Goal: Find contact information: Find contact information

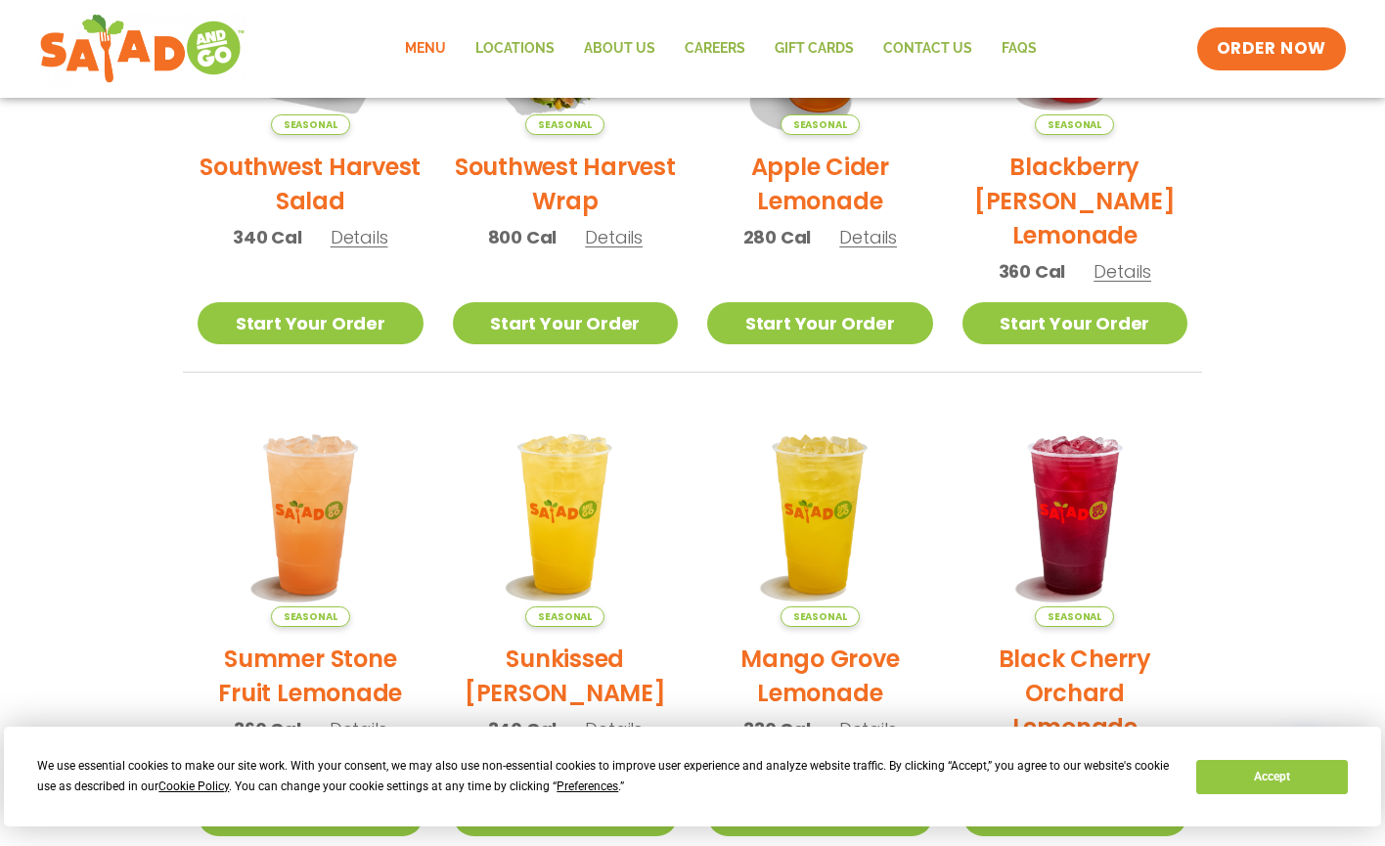
scroll to position [507, 0]
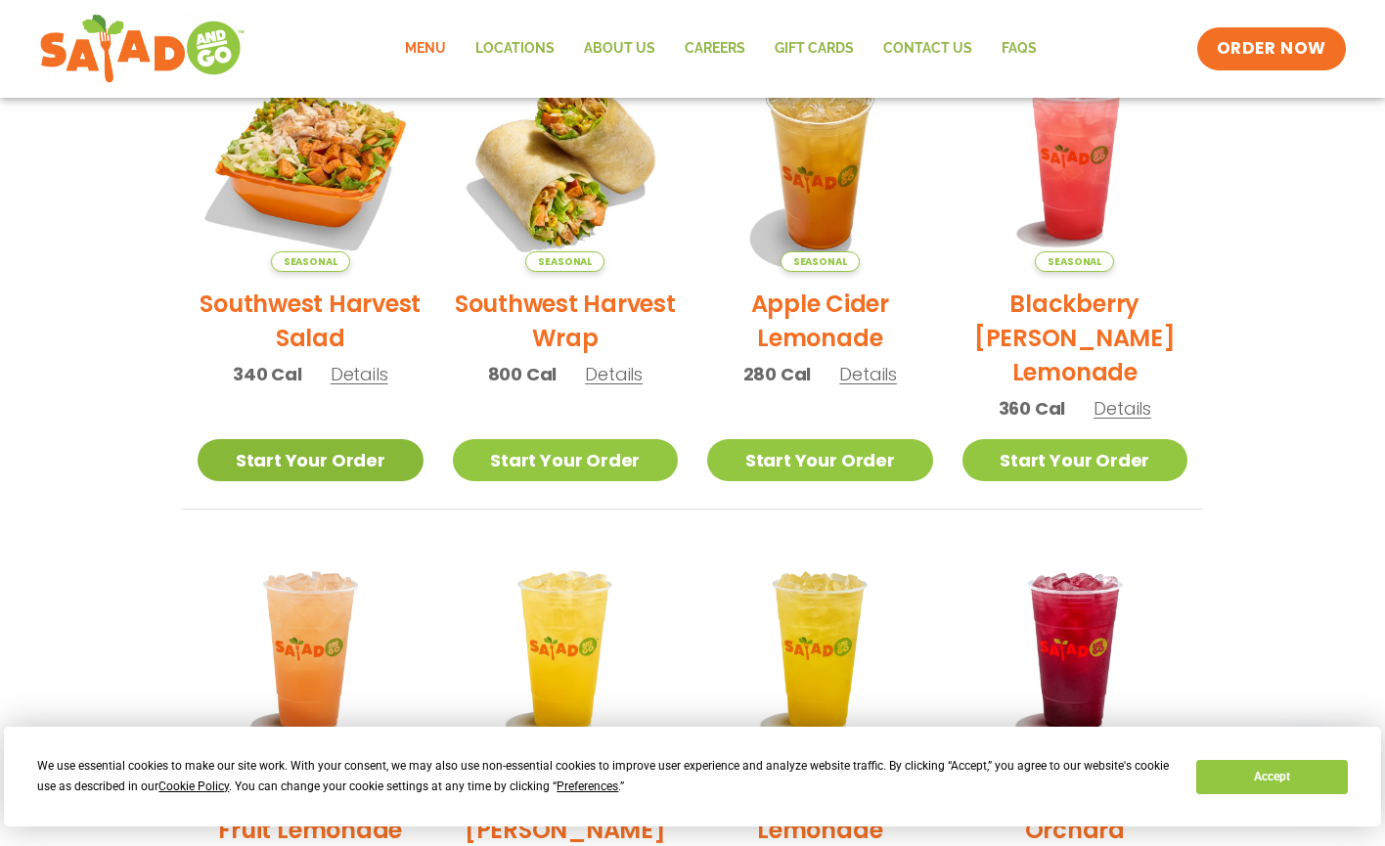
click at [350, 468] on link "Start Your Order" at bounding box center [311, 460] width 226 height 42
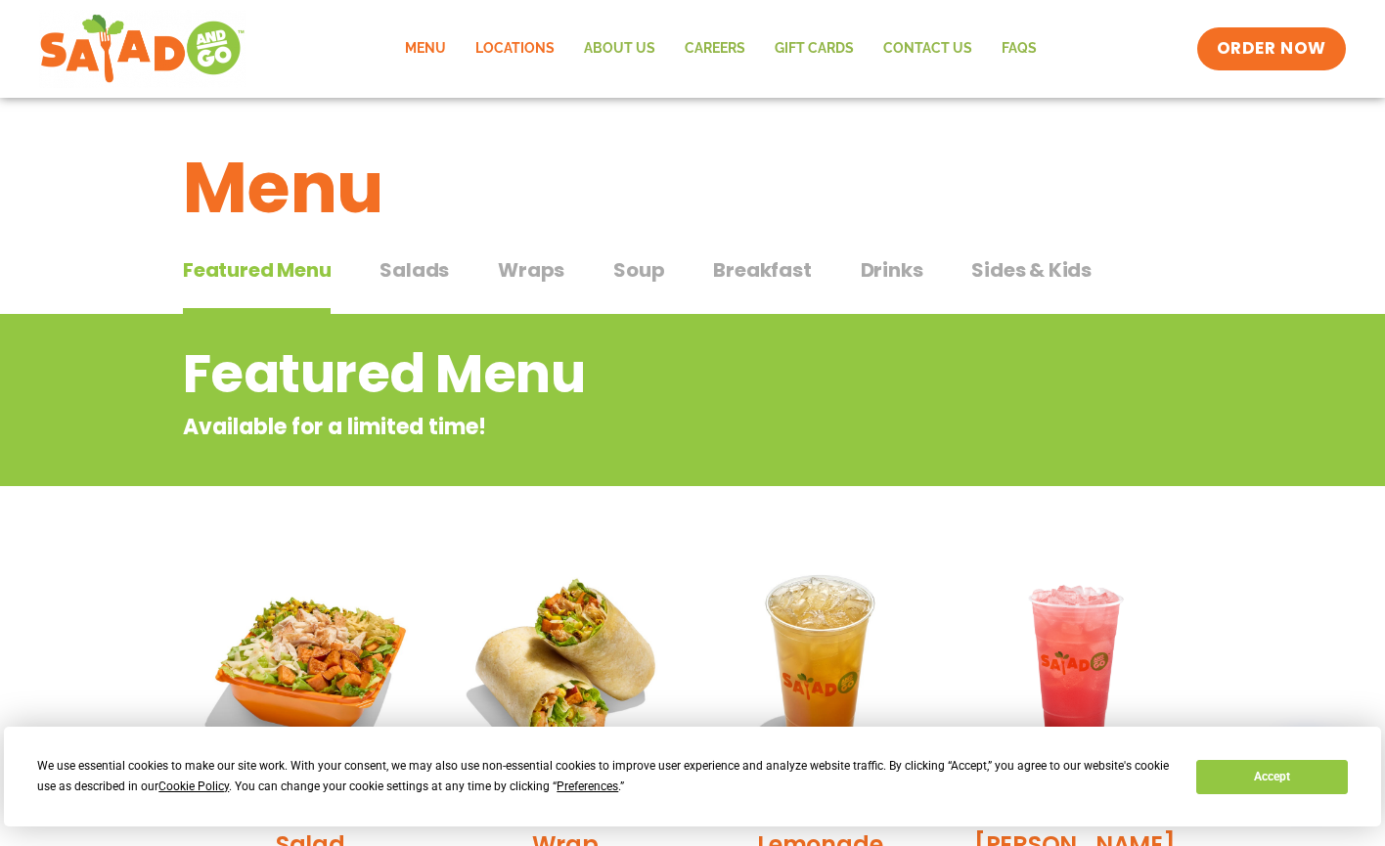
click at [536, 46] on link "Locations" at bounding box center [515, 48] width 109 height 45
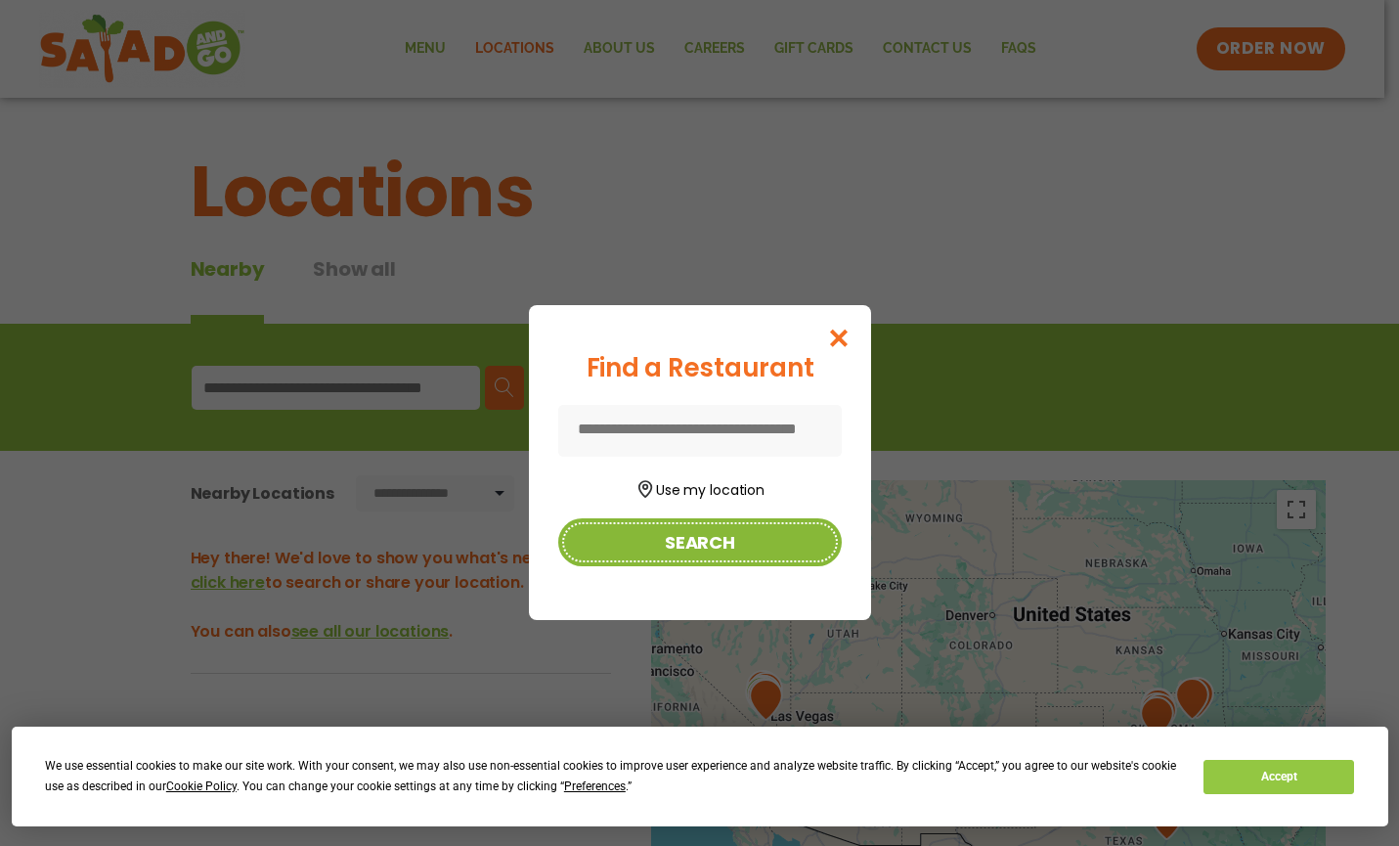
click at [684, 549] on button "Search" at bounding box center [700, 542] width 284 height 48
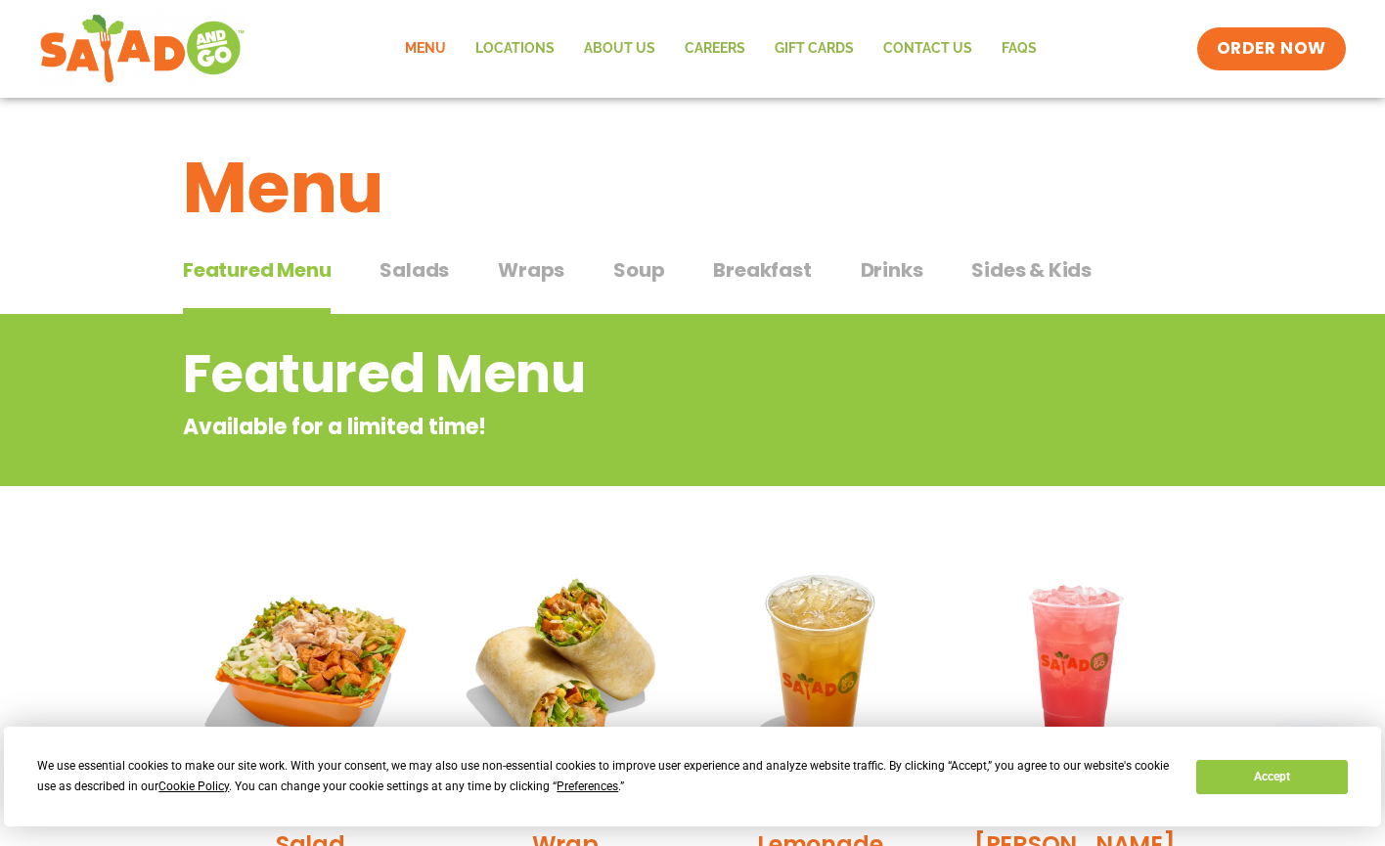
click at [428, 263] on span "Salads" at bounding box center [413, 269] width 69 height 29
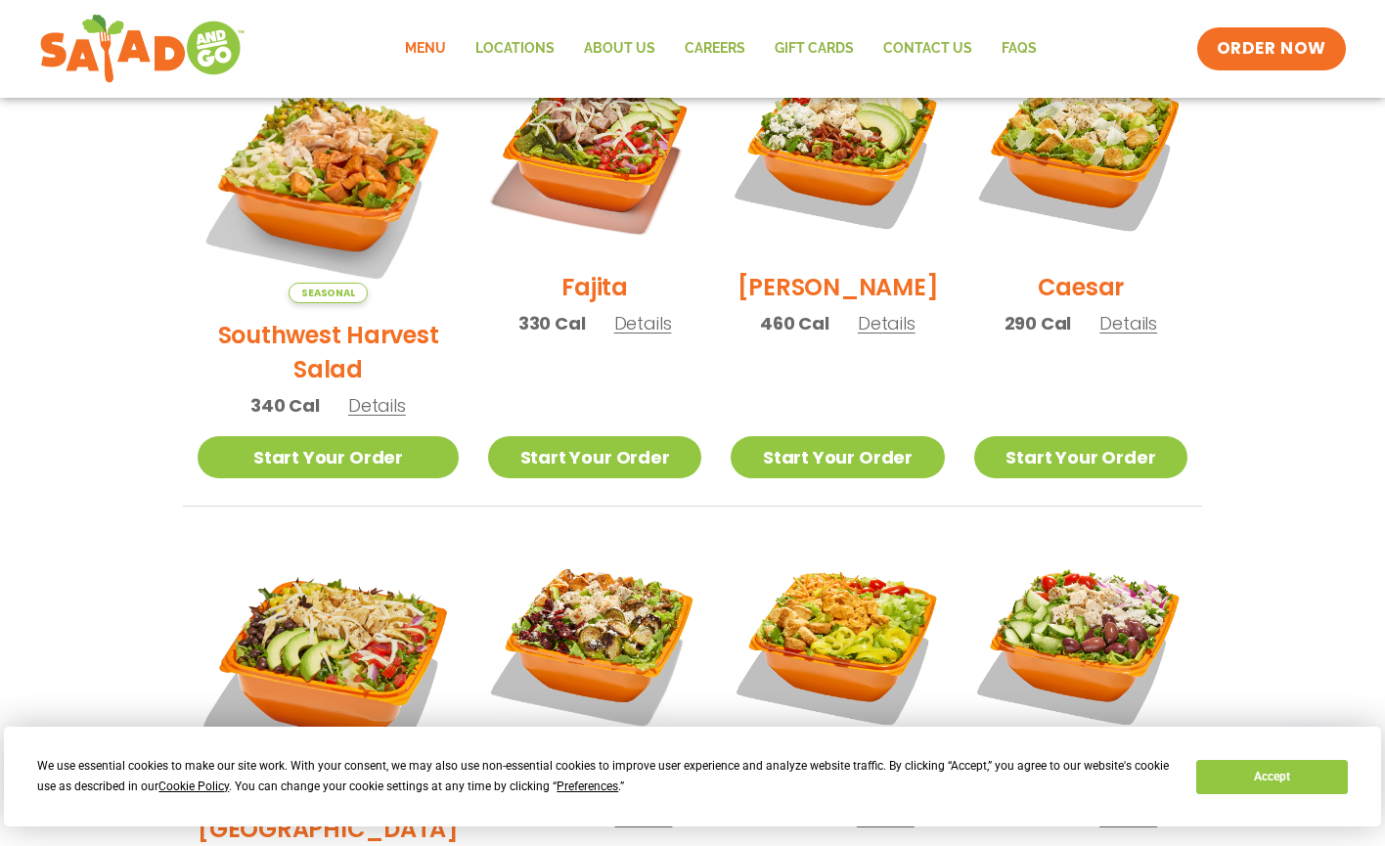
scroll to position [534, 0]
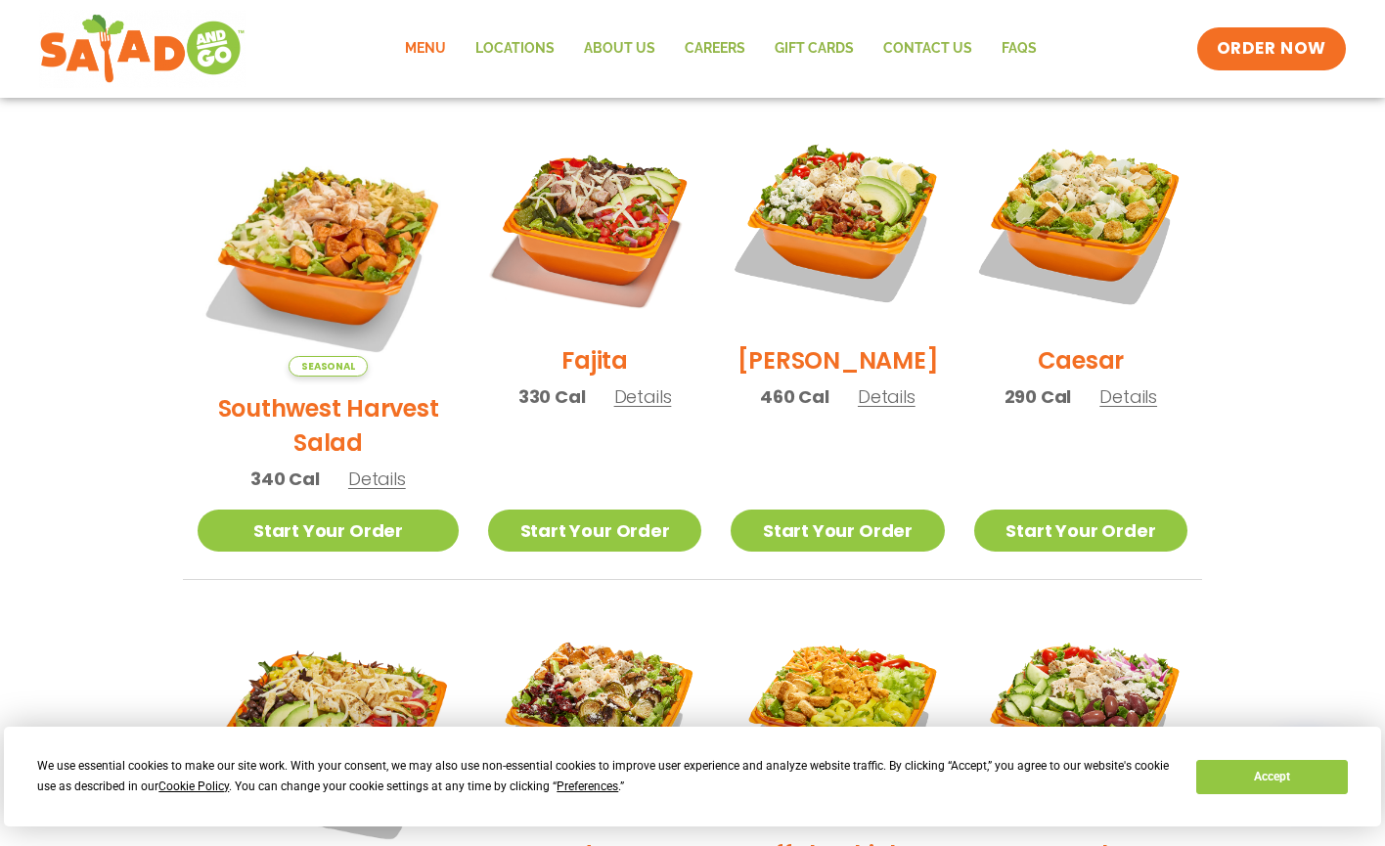
click at [867, 401] on span "Details" at bounding box center [887, 396] width 58 height 24
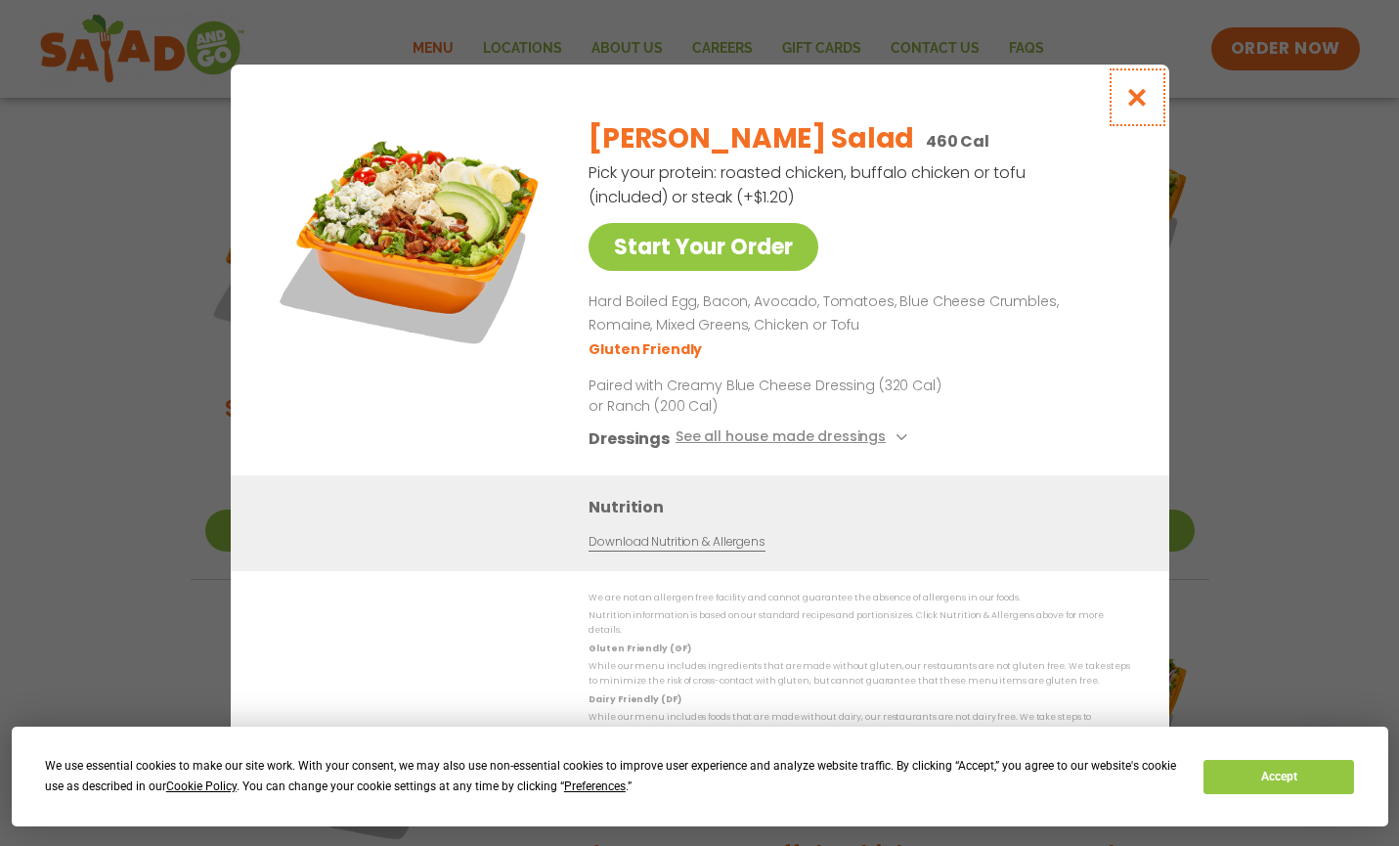
click at [1131, 102] on icon "Close modal" at bounding box center [1137, 97] width 24 height 21
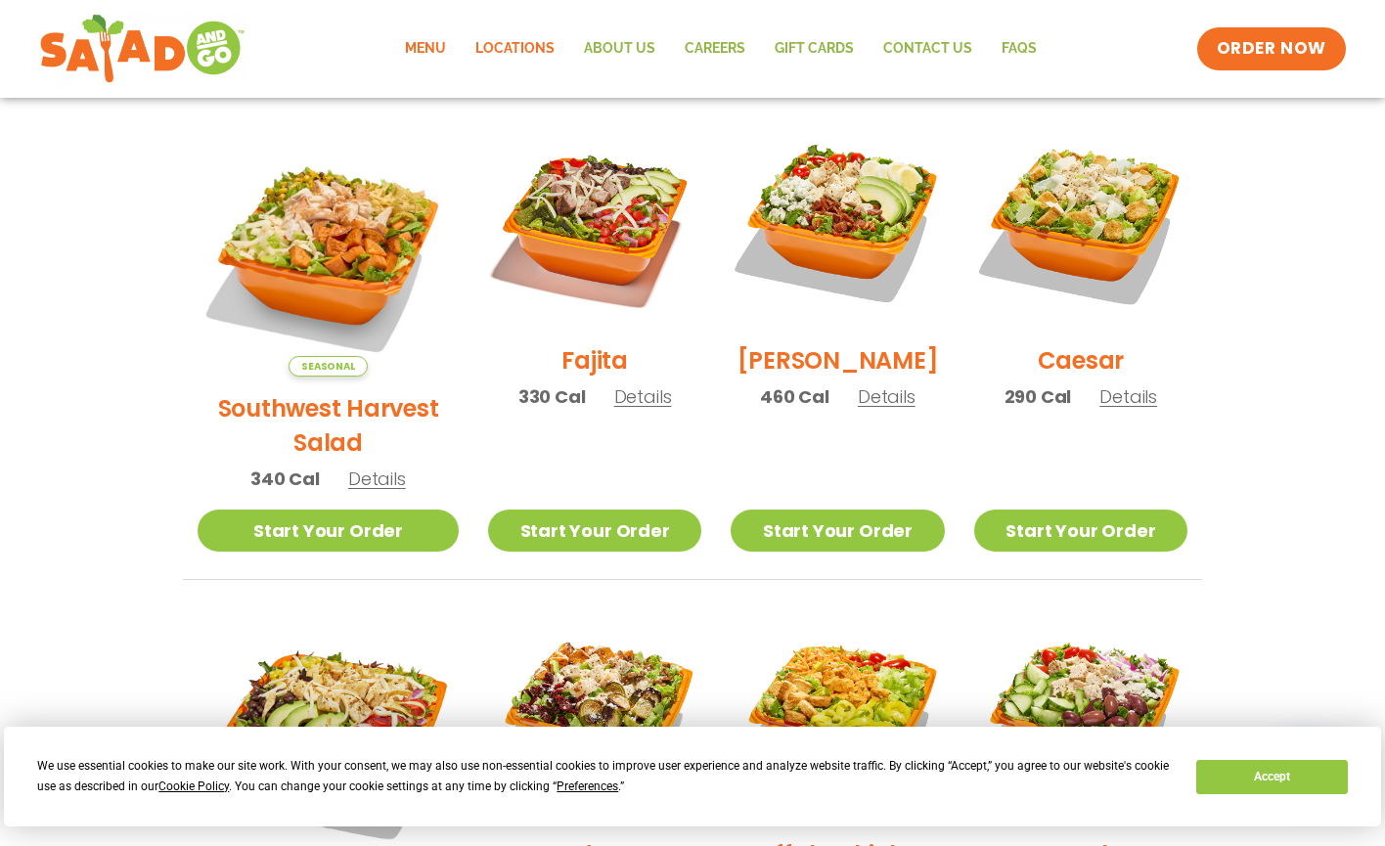
click at [520, 42] on link "Locations" at bounding box center [515, 48] width 109 height 45
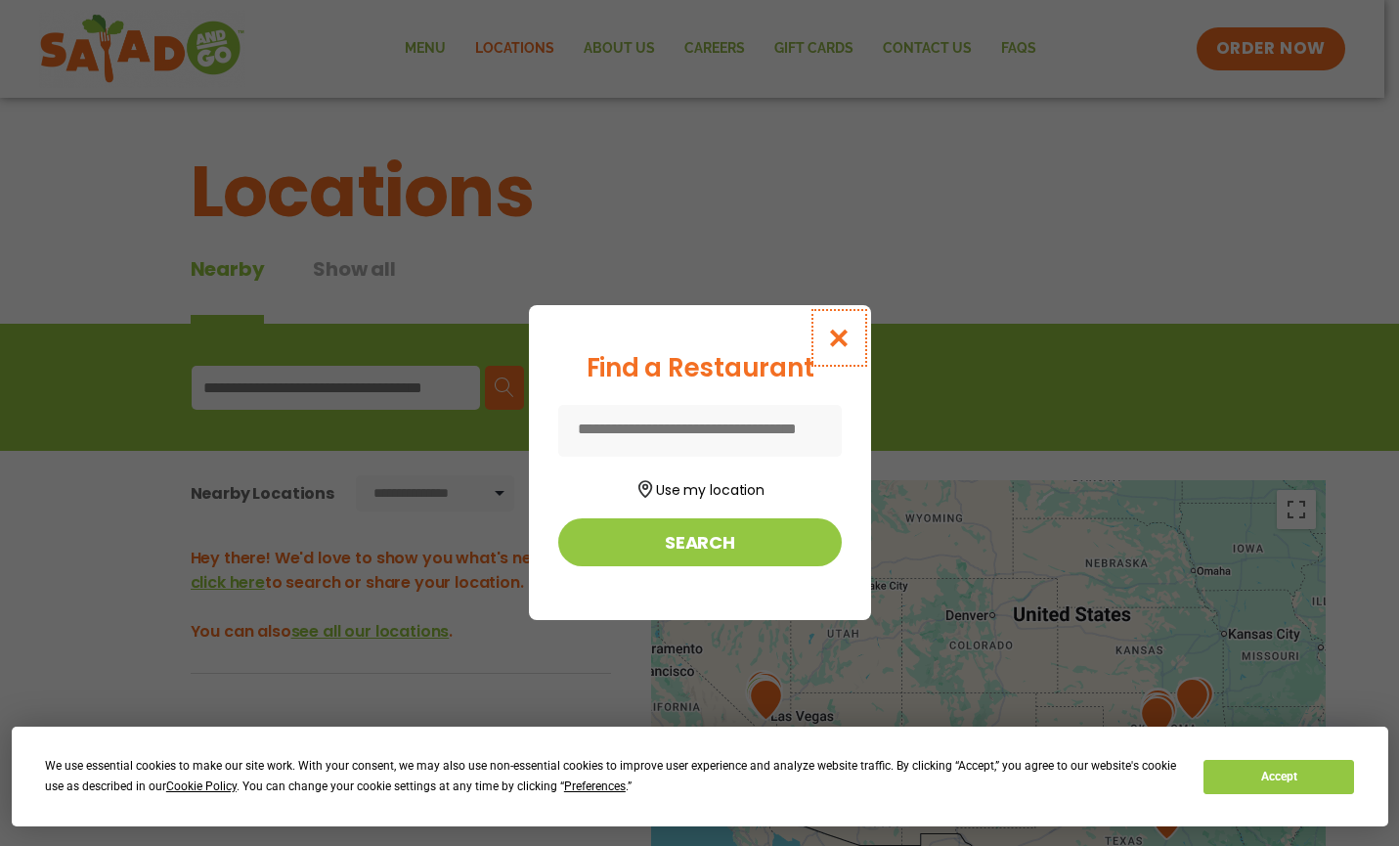
click at [841, 331] on icon "Close modal" at bounding box center [838, 338] width 24 height 21
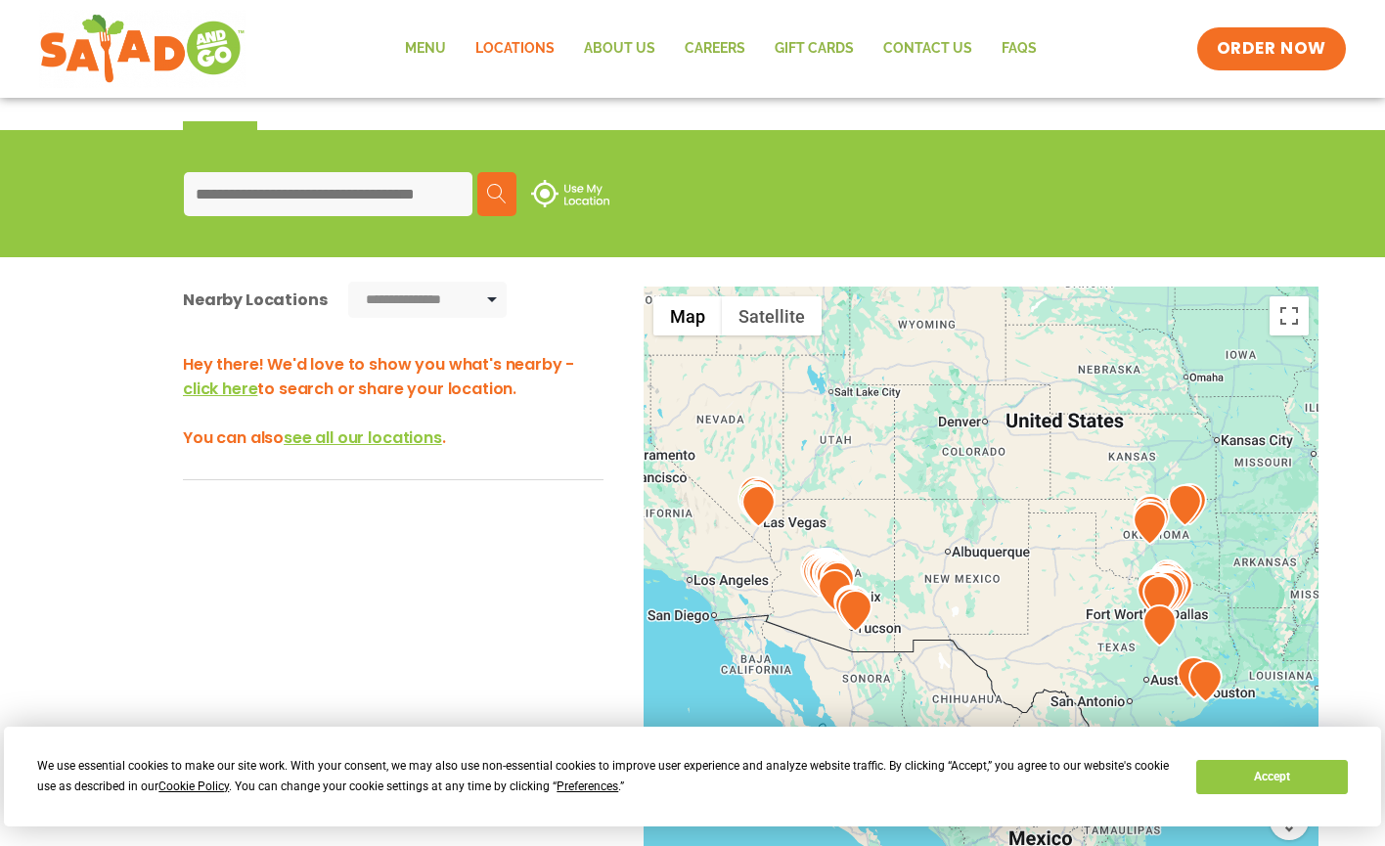
scroll to position [196, 0]
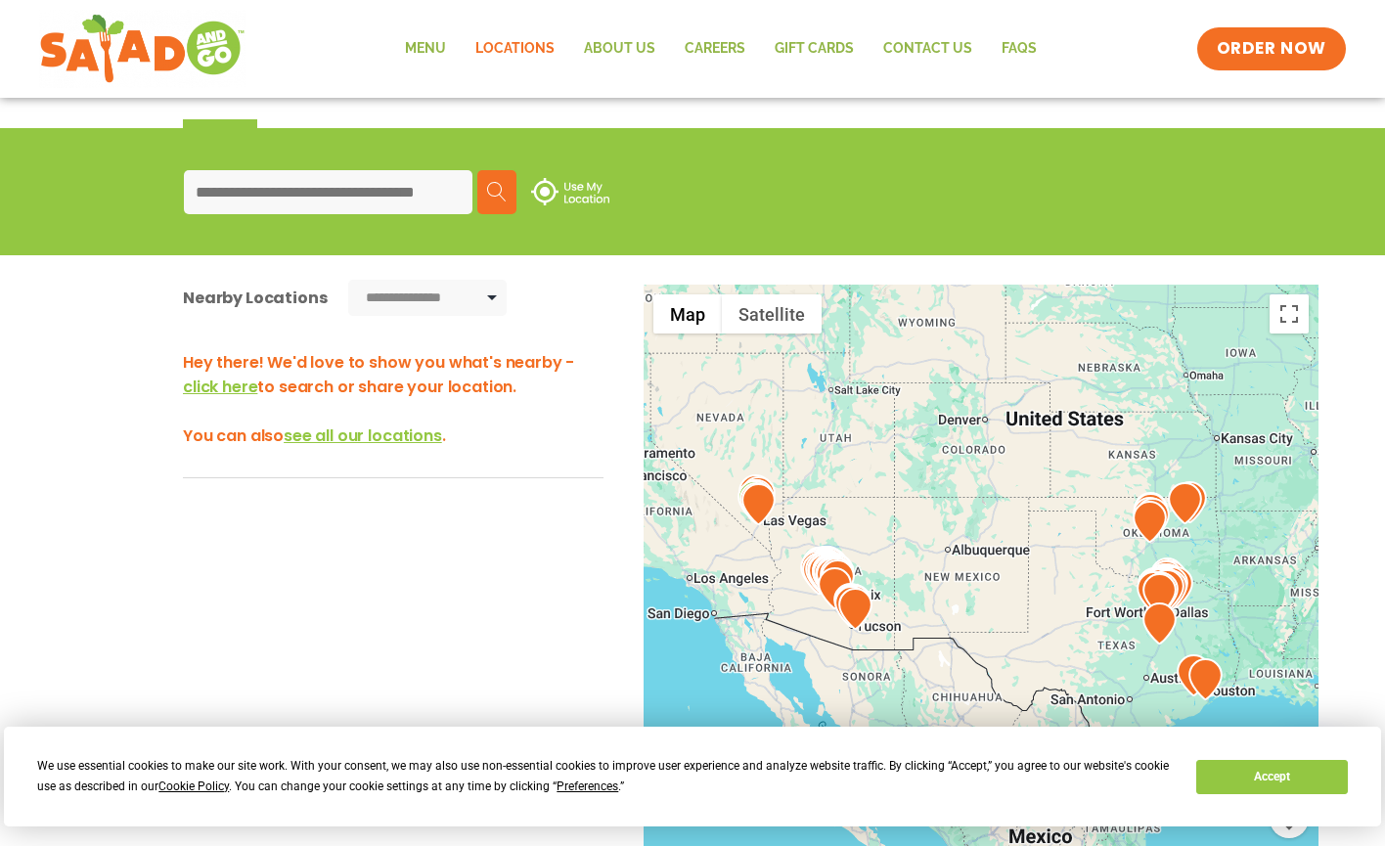
click at [372, 191] on input at bounding box center [328, 192] width 288 height 44
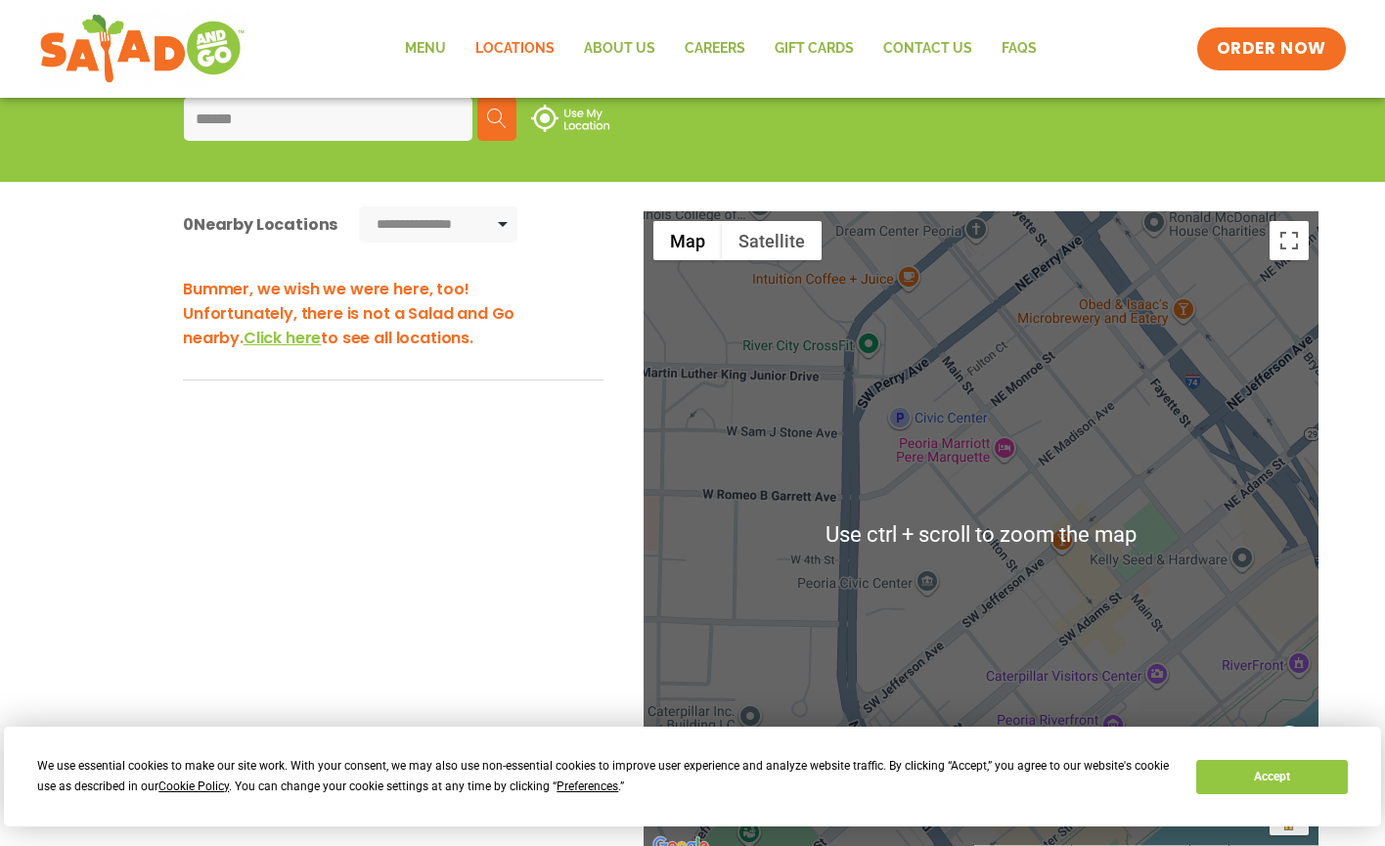
scroll to position [246, 0]
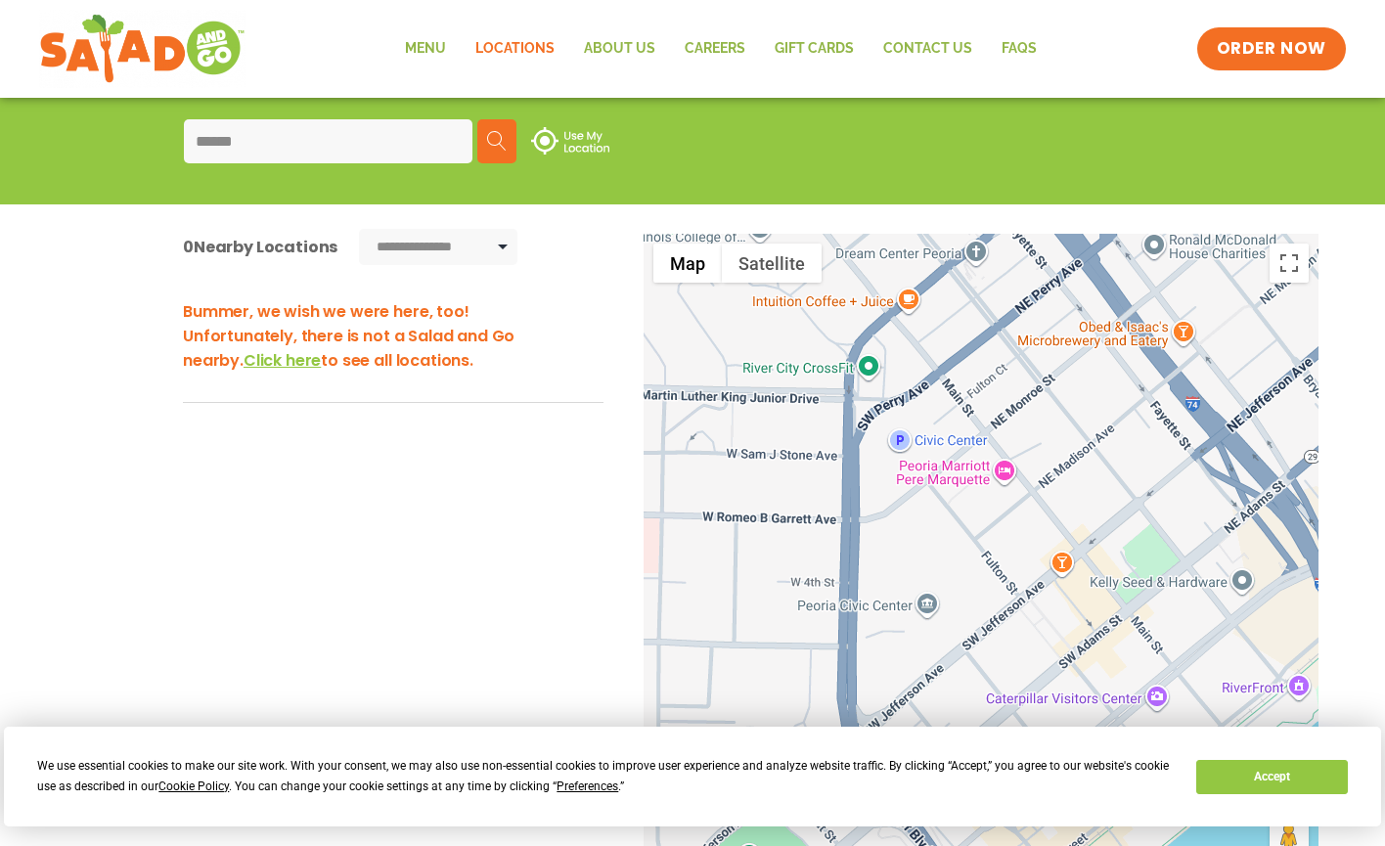
type input "******"
click at [929, 521] on div at bounding box center [980, 557] width 675 height 647
click at [930, 521] on div at bounding box center [980, 557] width 675 height 647
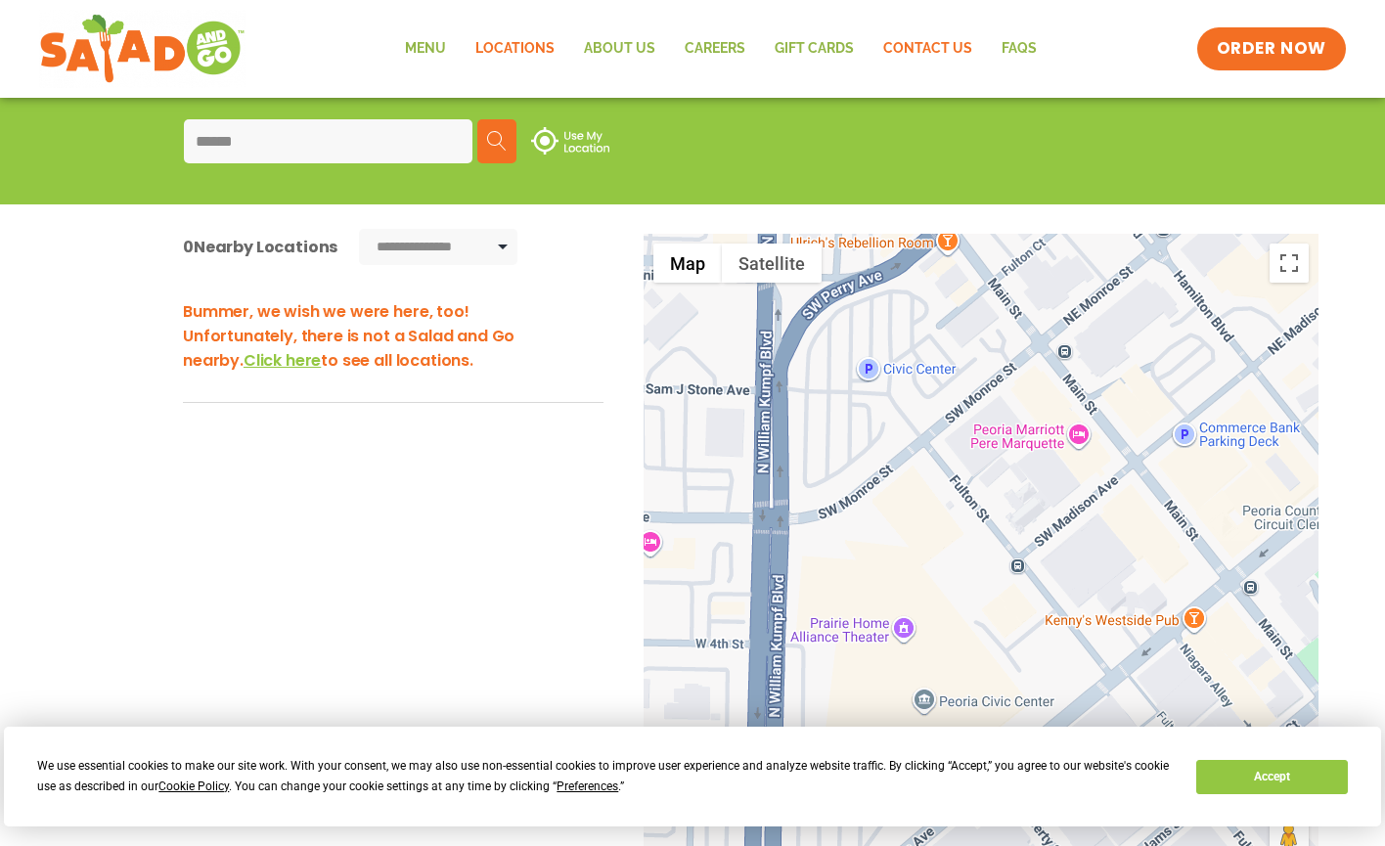
click at [942, 44] on link "Contact Us" at bounding box center [927, 48] width 118 height 45
